Goal: Transaction & Acquisition: Purchase product/service

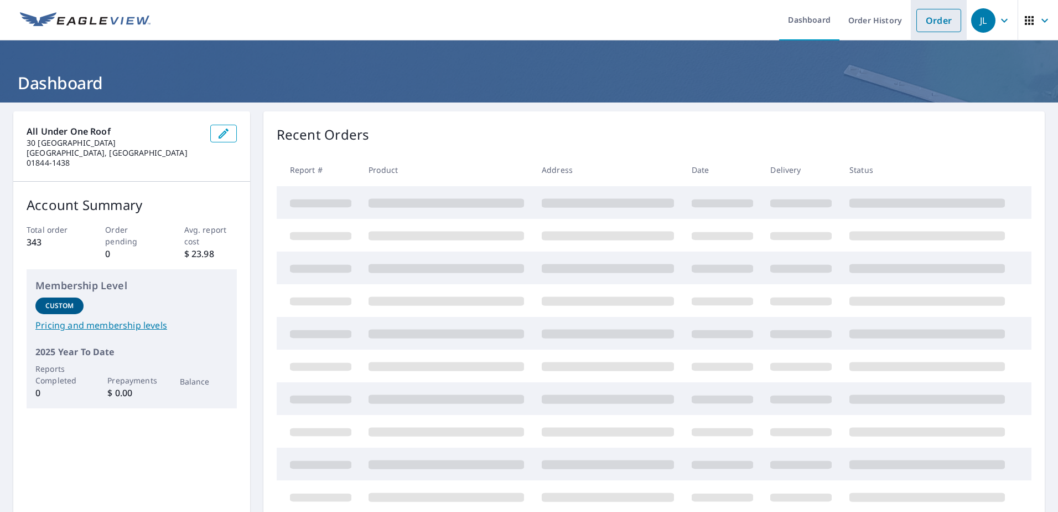
click at [918, 21] on link "Order" at bounding box center [939, 20] width 45 height 23
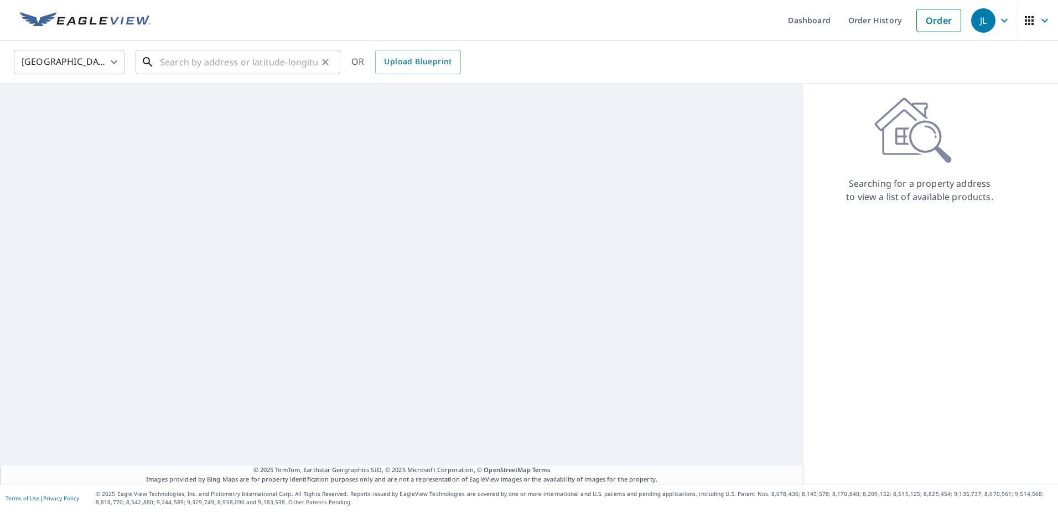
click at [257, 62] on input "text" at bounding box center [239, 62] width 158 height 31
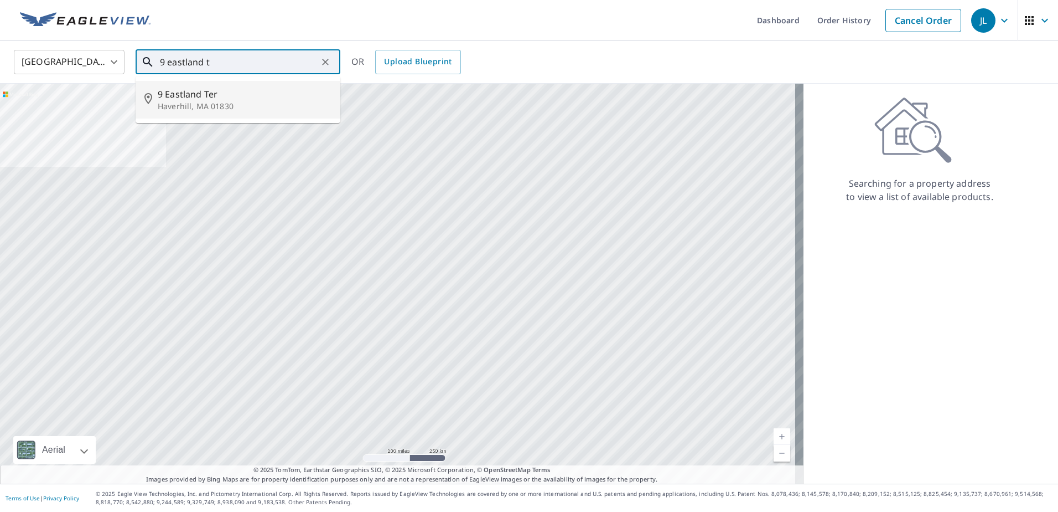
click at [165, 101] on p "Haverhill, MA 01830" at bounding box center [245, 106] width 174 height 11
type input "[STREET_ADDRESS]"
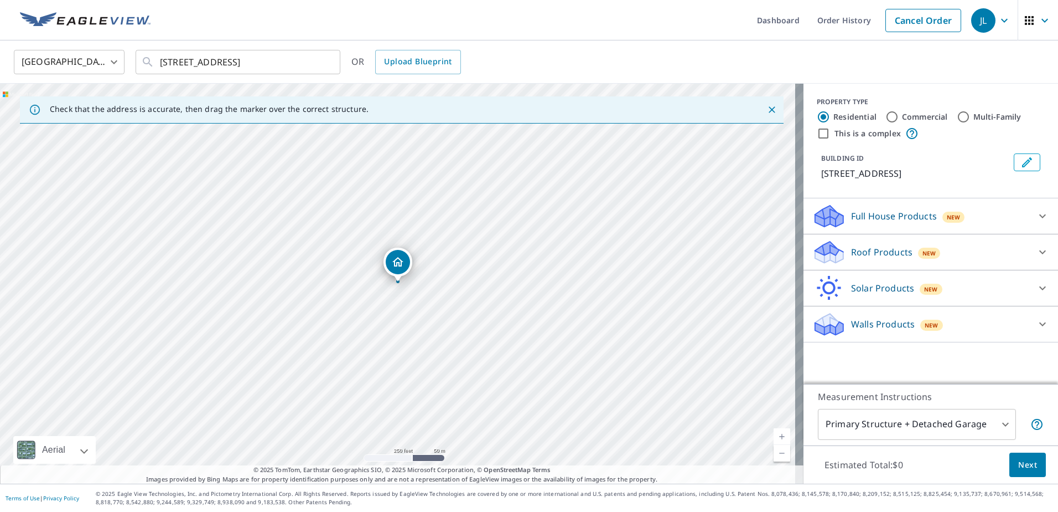
click at [896, 262] on div "Roof Products New" at bounding box center [921, 252] width 217 height 26
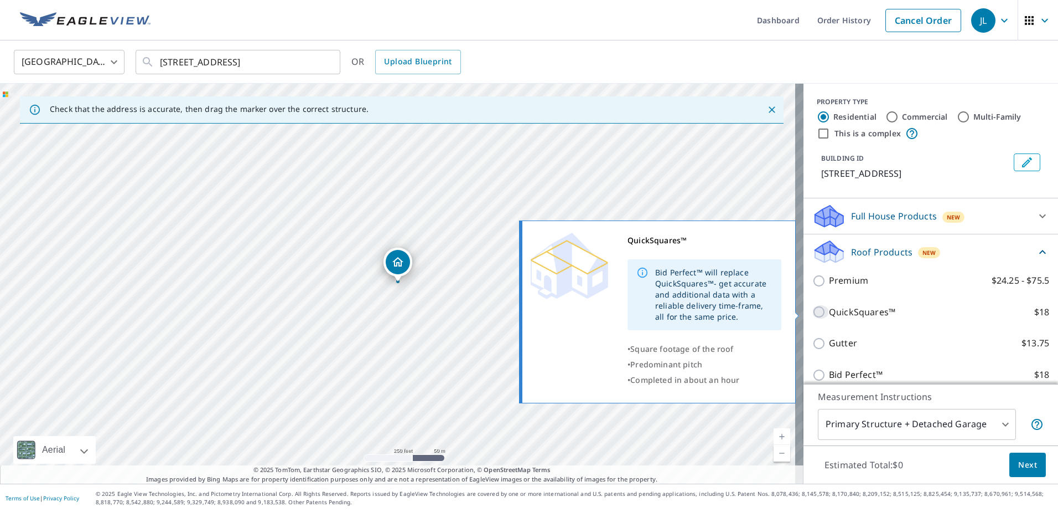
click at [813, 314] on input "QuickSquares™ $18" at bounding box center [821, 311] width 17 height 13
checkbox input "true"
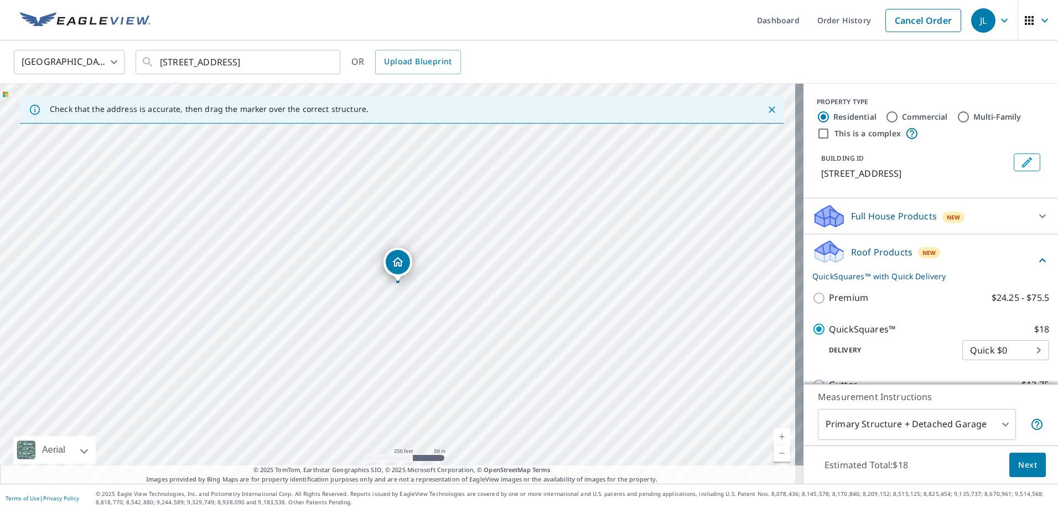
click at [1019, 463] on span "Next" at bounding box center [1028, 465] width 19 height 14
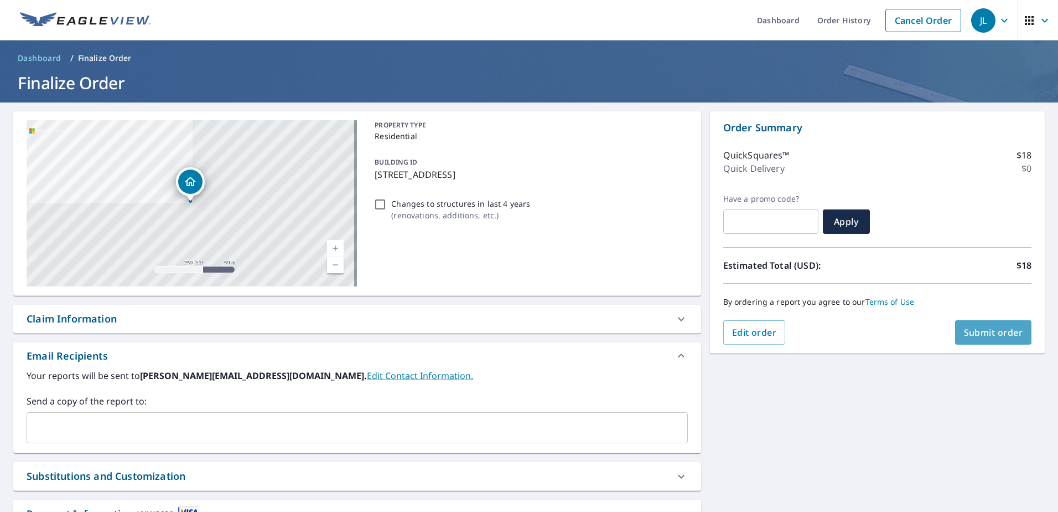
click at [984, 337] on span "Submit order" at bounding box center [993, 332] width 59 height 12
